Goal: Information Seeking & Learning: Find specific fact

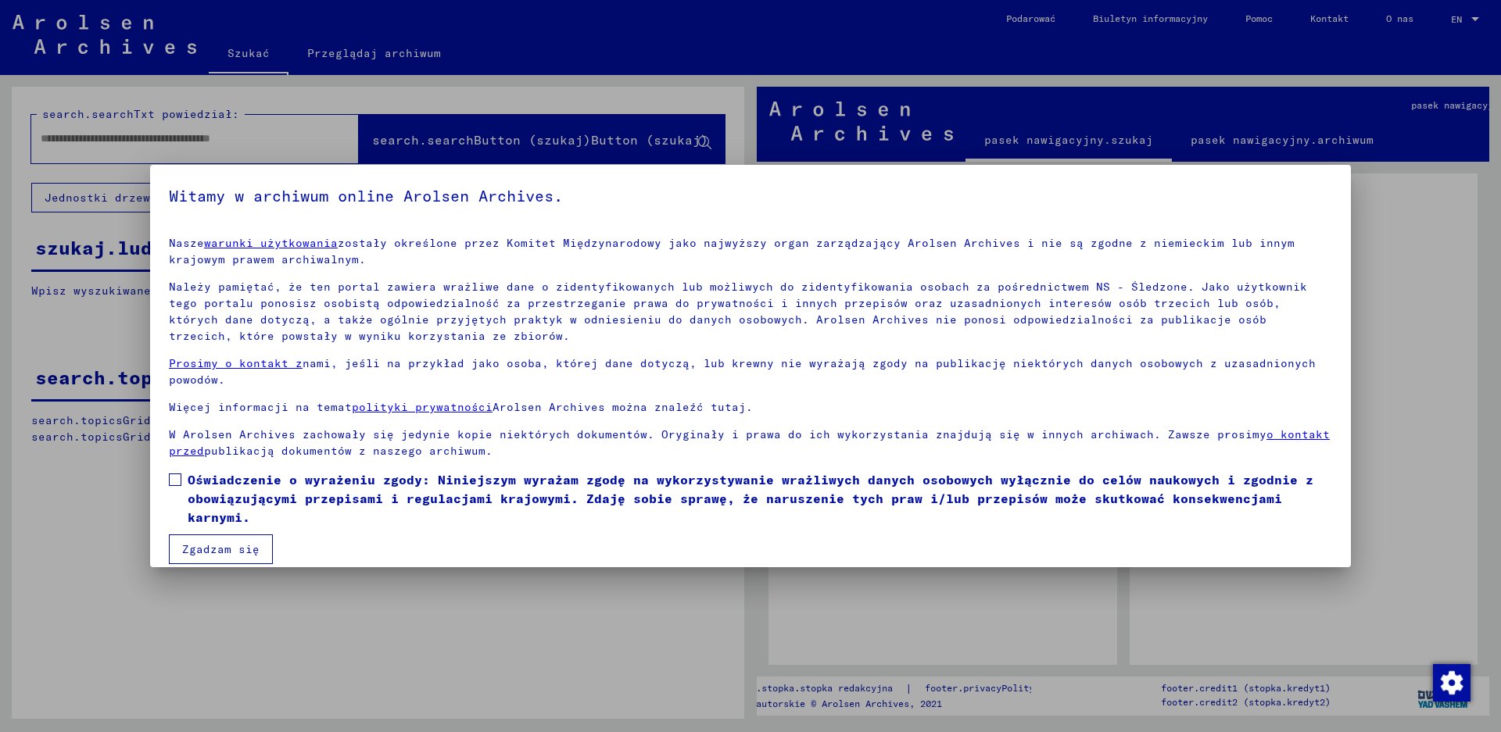
click at [195, 489] on span "Oświadczenie o wyrażeniu zgody: Niniejszym wyrażam zgodę na wykorzystywanie wra…" at bounding box center [760, 499] width 1144 height 56
click at [206, 545] on button "Zgadzam się" at bounding box center [221, 550] width 104 height 30
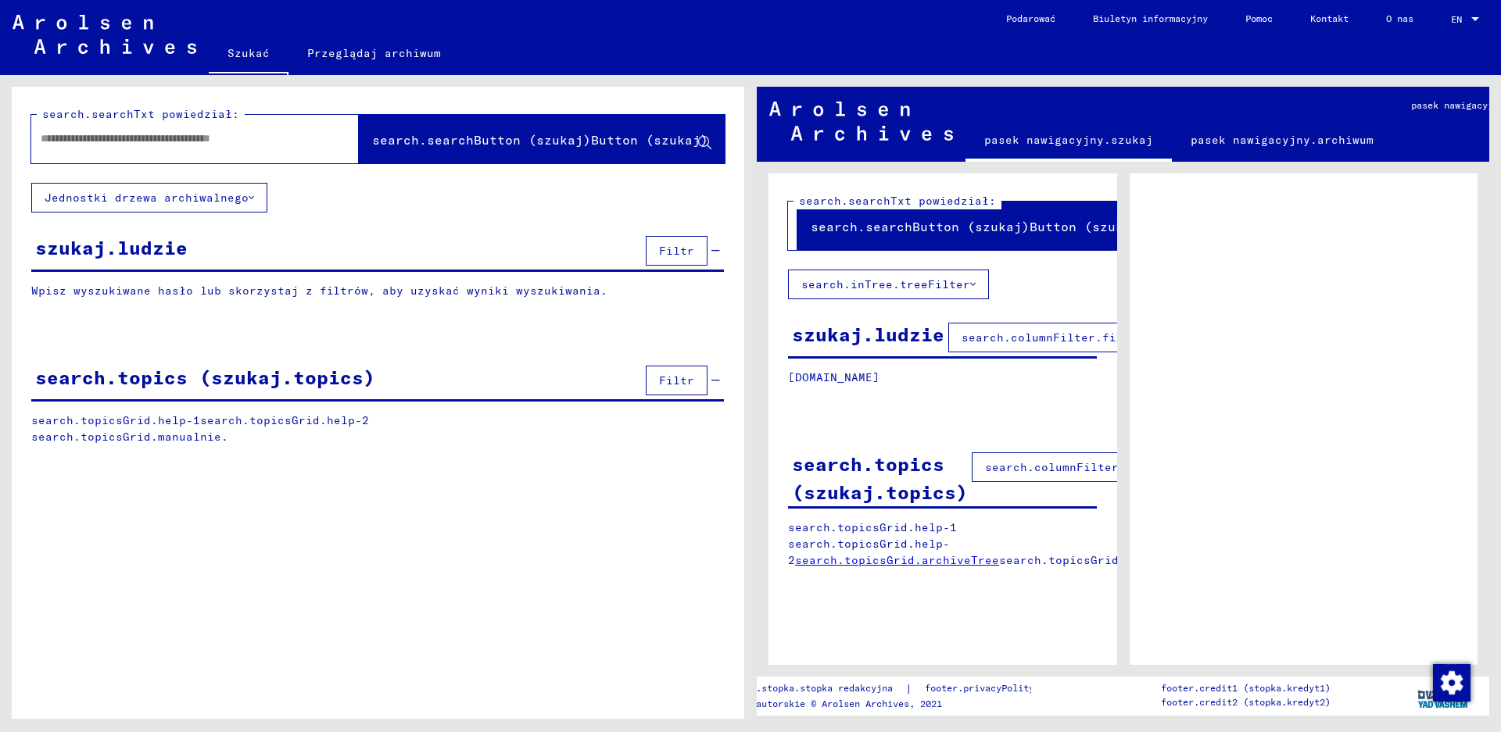
click at [152, 247] on div "szukaj.ludzie" at bounding box center [111, 248] width 152 height 28
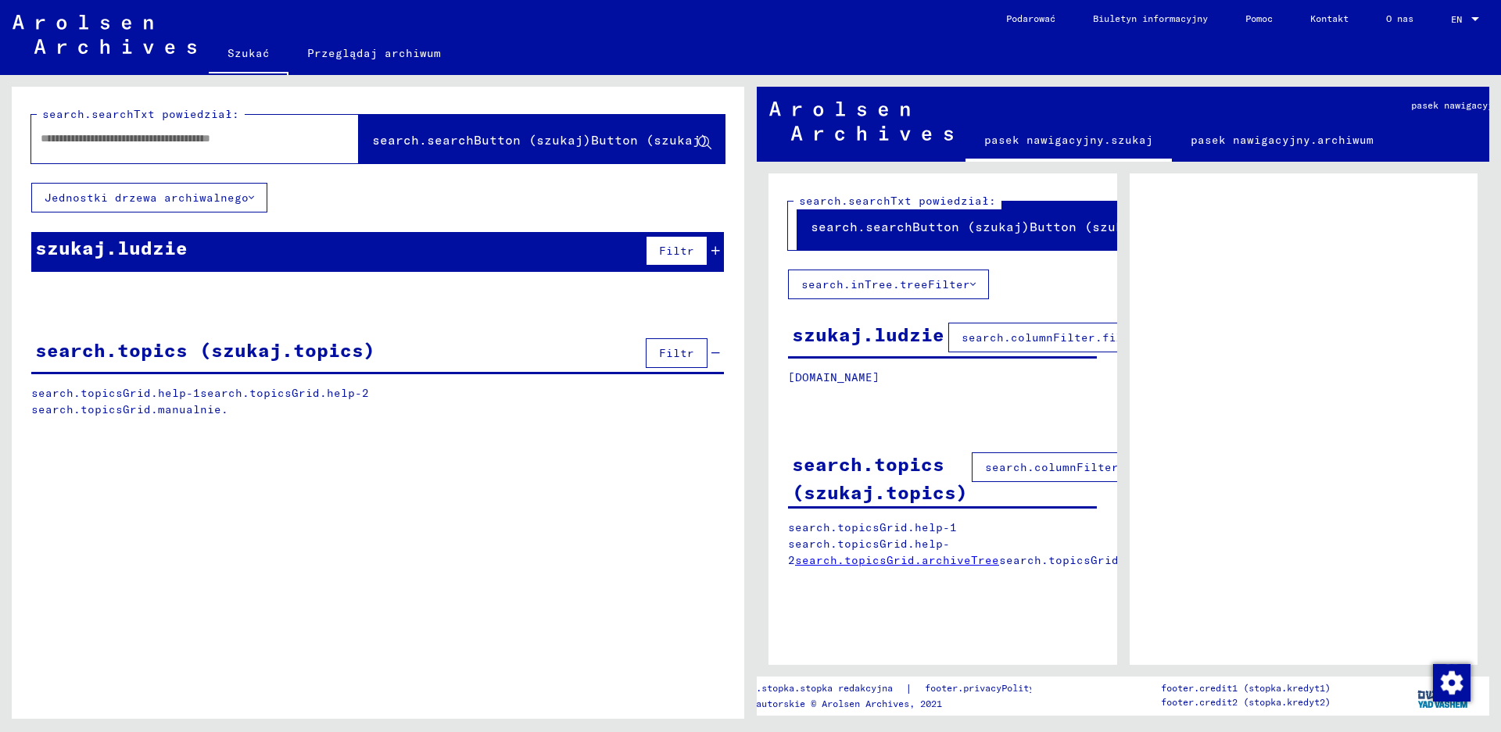
click at [152, 247] on div "szukaj.ludzie" at bounding box center [111, 248] width 152 height 28
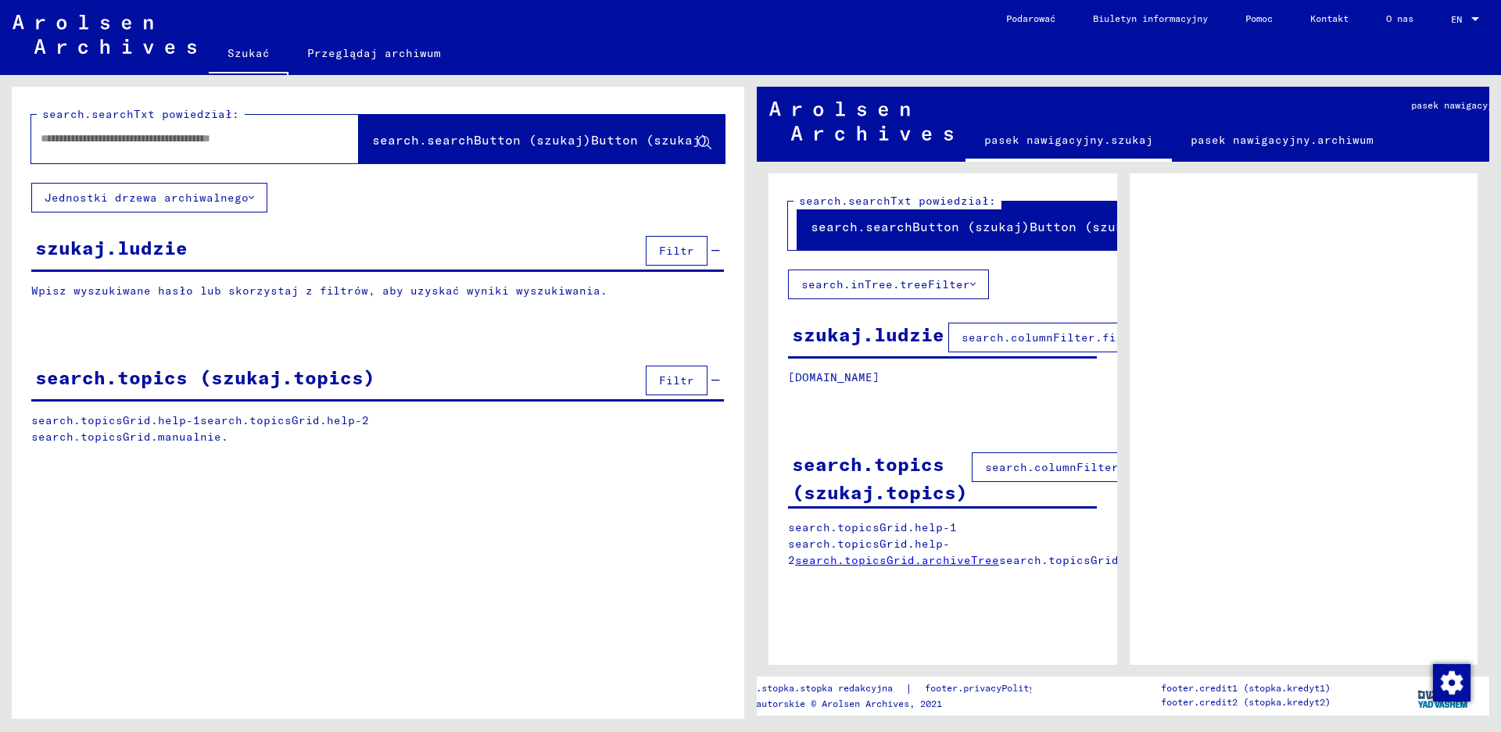
click at [166, 149] on div at bounding box center [176, 138] width 290 height 35
click at [170, 134] on input "text" at bounding box center [181, 139] width 281 height 16
click at [388, 507] on div "search.searchTxt powiedział: search.searchButton (szukaj)Button (szukaj) Jednos…" at bounding box center [378, 409] width 732 height 644
click at [188, 130] on div at bounding box center [176, 138] width 290 height 35
click at [186, 137] on input "text" at bounding box center [181, 139] width 281 height 16
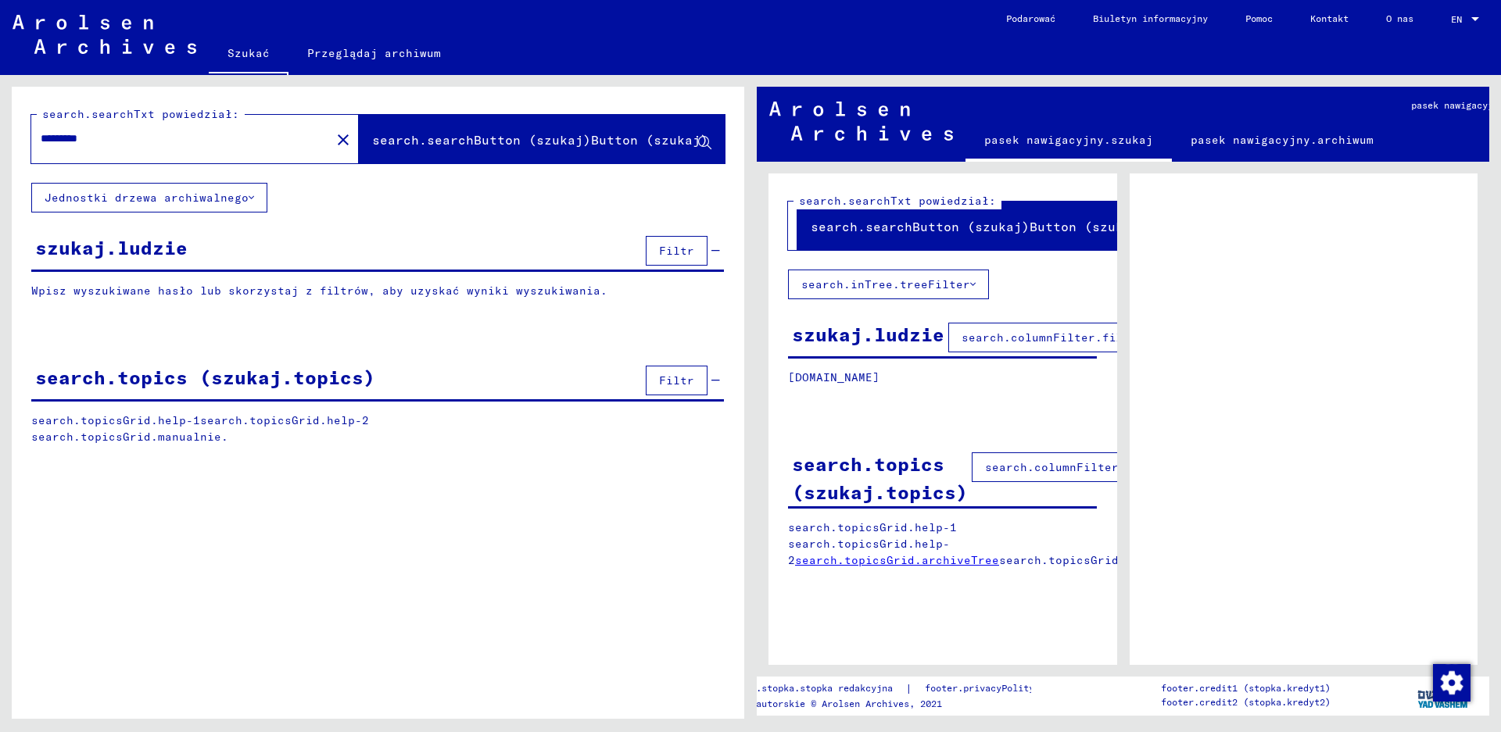
type input "*********"
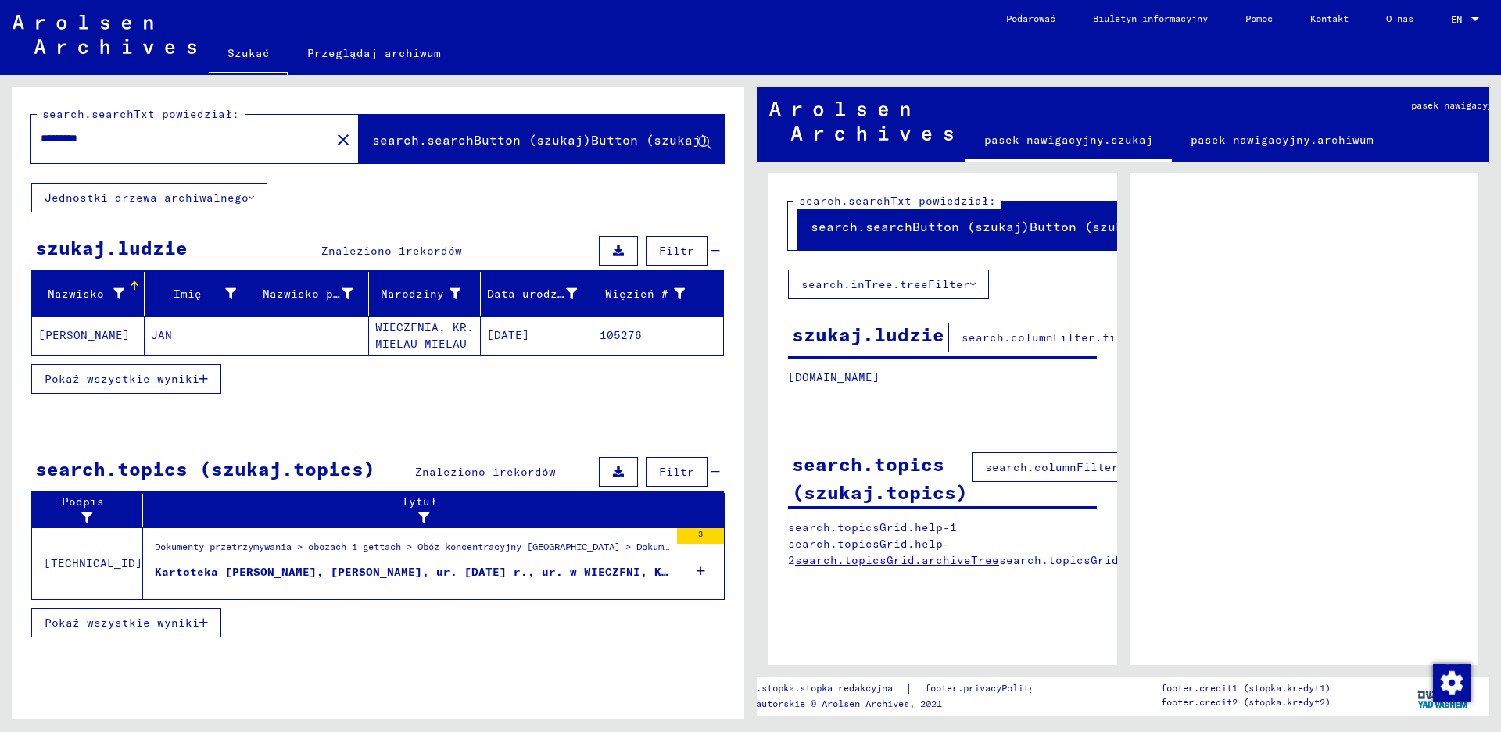
click at [159, 374] on span "Pokaż wszystkie wyniki" at bounding box center [122, 379] width 155 height 14
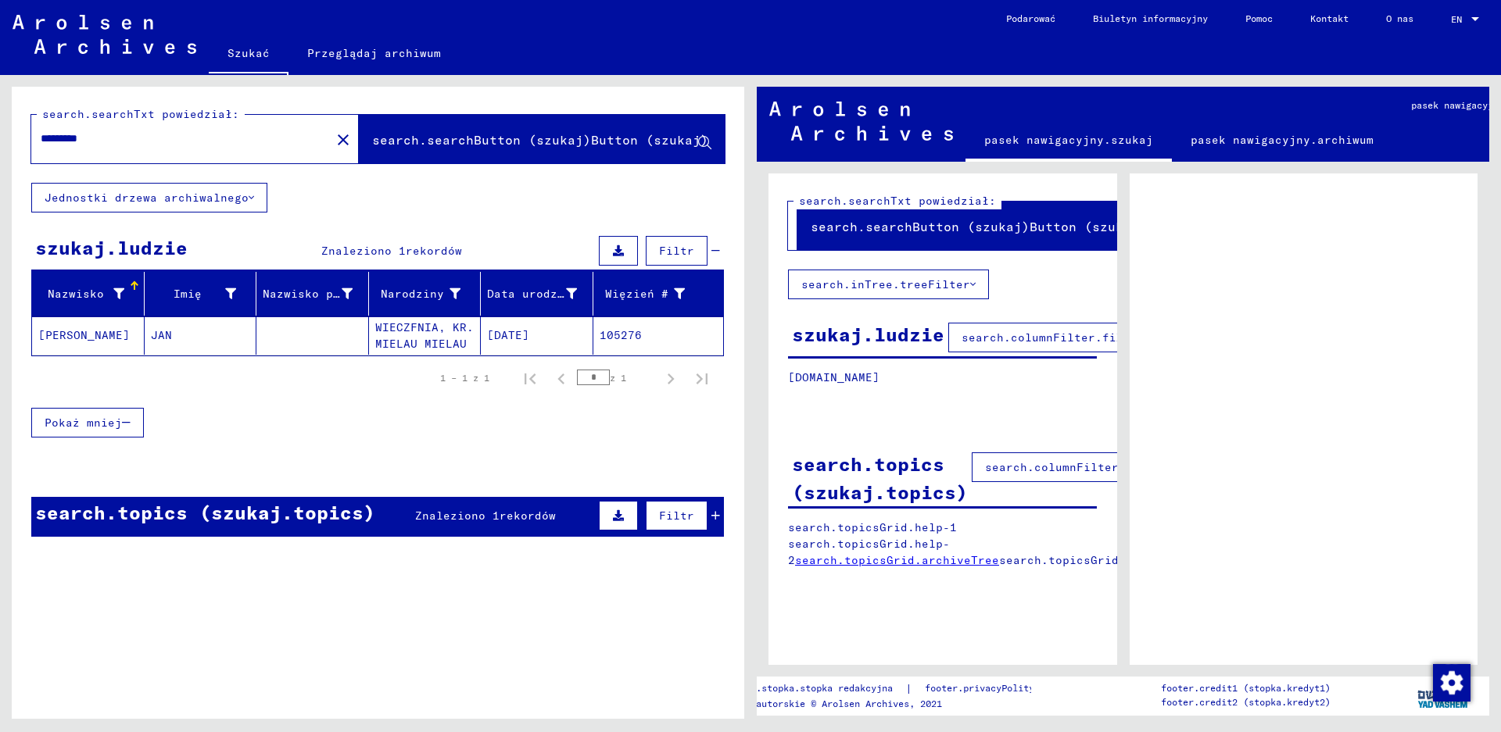
drag, startPoint x: 124, startPoint y: 136, endPoint x: 0, endPoint y: 113, distance: 126.5
click at [0, 113] on div "search.searchTxt powiedział: ********* close search.searchButton (szukaj)Button…" at bounding box center [375, 397] width 750 height 644
